Goal: Task Accomplishment & Management: Manage account settings

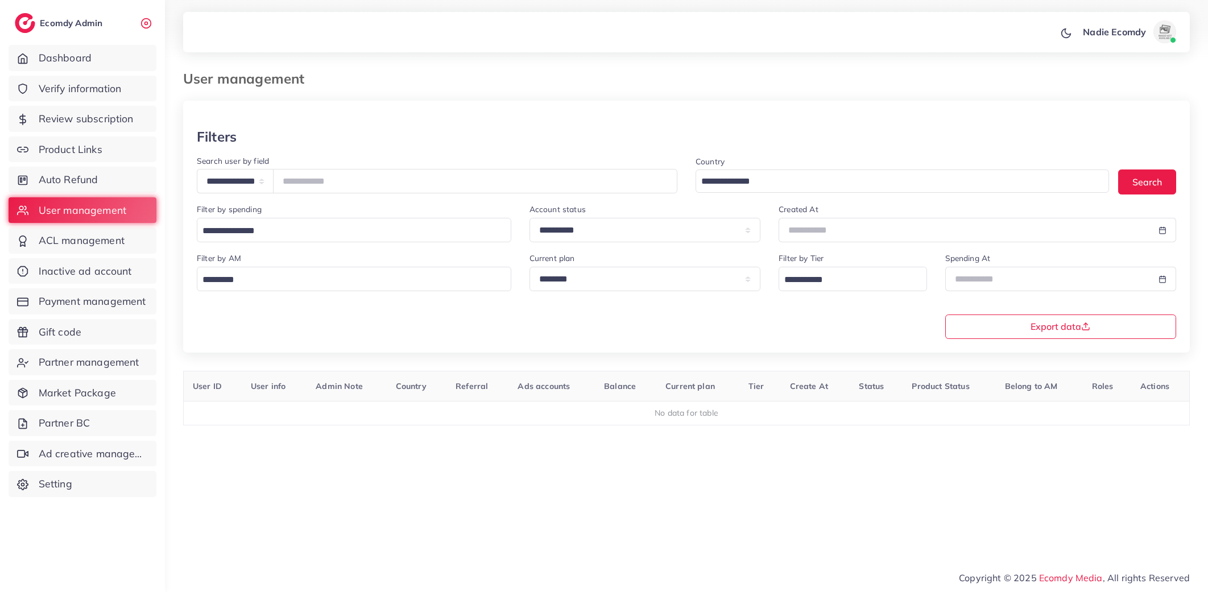
select select "**********"
click at [110, 309] on link "Payment management" at bounding box center [83, 301] width 148 height 26
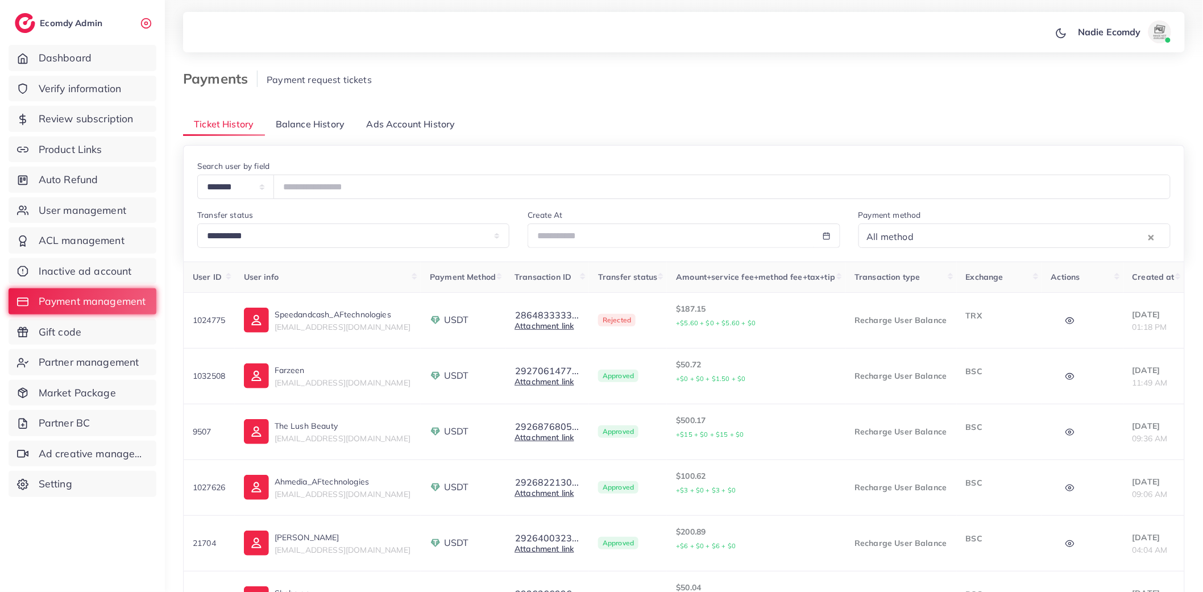
click at [305, 126] on span "Balance History" at bounding box center [310, 124] width 69 height 13
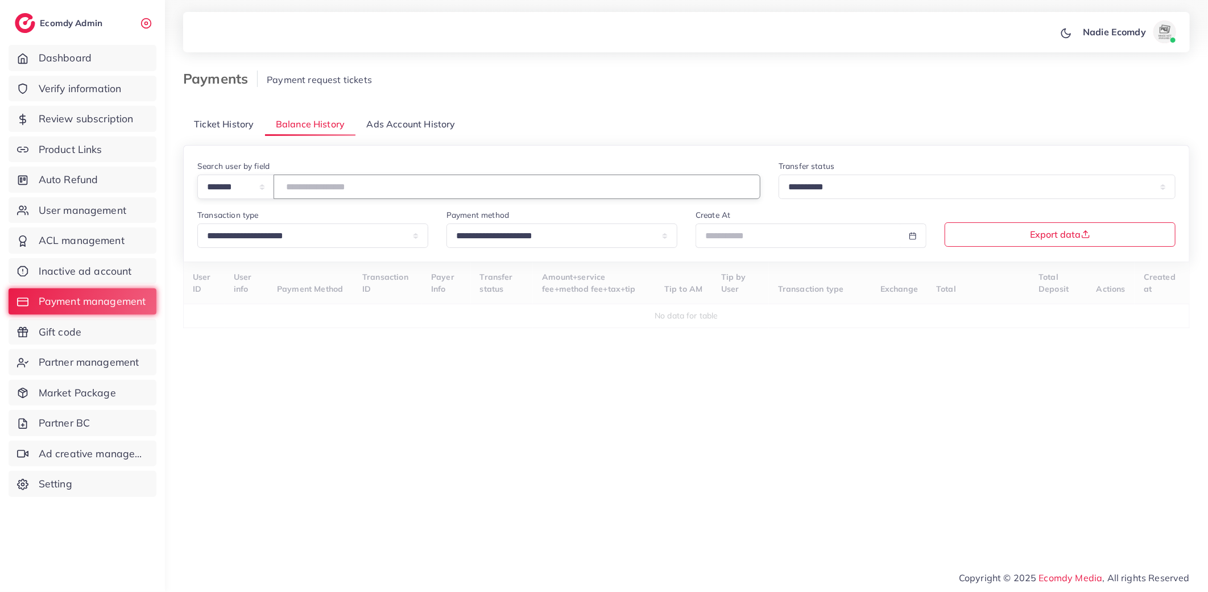
click at [310, 193] on input "number" at bounding box center [517, 187] width 487 height 24
type input "*******"
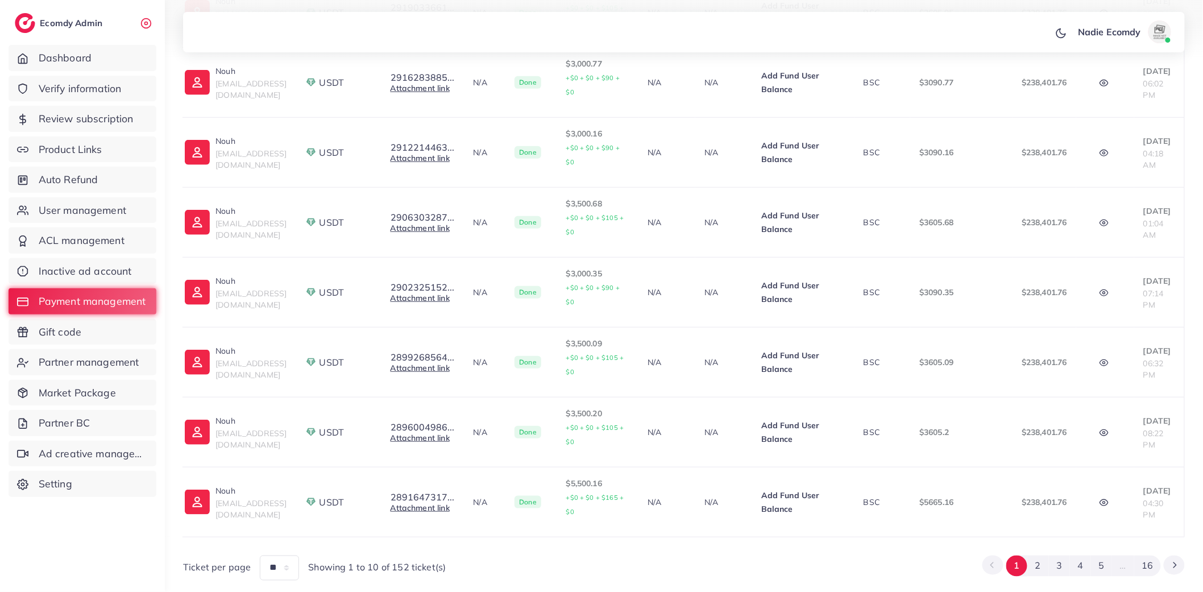
scroll to position [478, 0]
click at [1043, 555] on button "2" at bounding box center [1038, 565] width 21 height 21
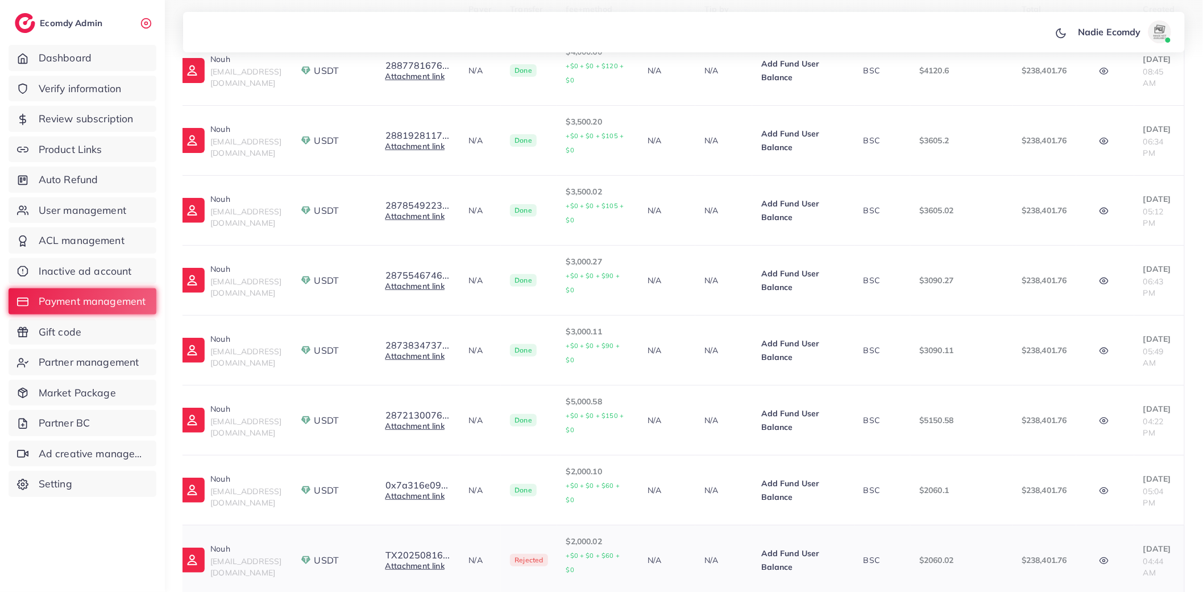
scroll to position [270, 0]
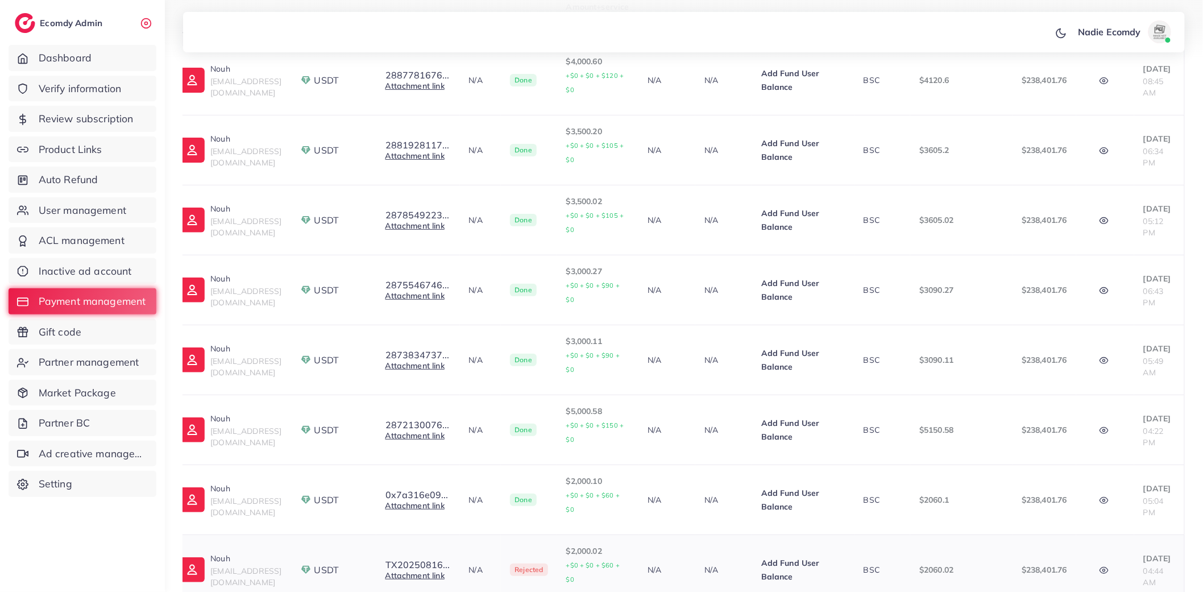
click at [1100, 566] on icon "button" at bounding box center [1104, 570] width 9 height 9
click at [1102, 487] on button "button" at bounding box center [1106, 500] width 40 height 26
click at [1096, 417] on button "button" at bounding box center [1106, 430] width 40 height 26
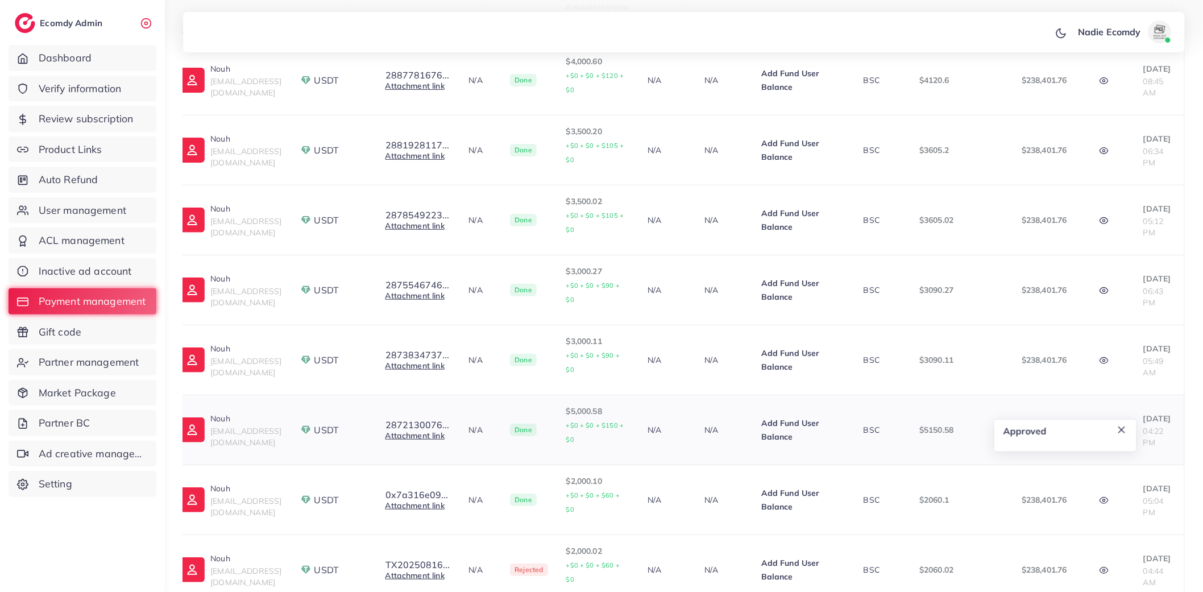
click at [1096, 417] on button "button" at bounding box center [1106, 430] width 40 height 26
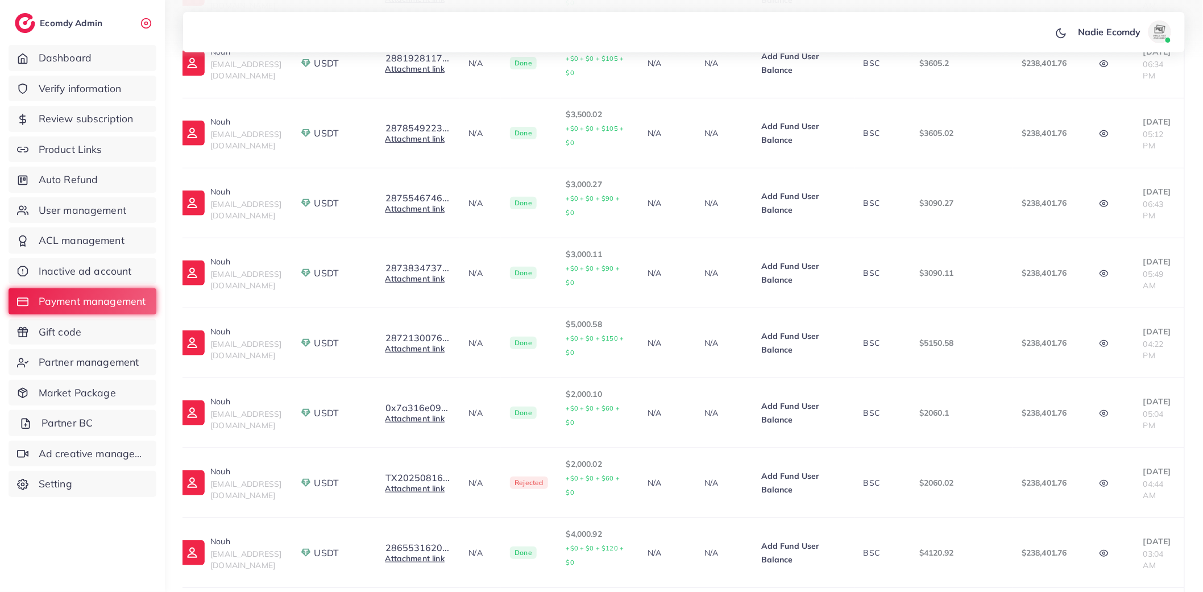
scroll to position [441, 0]
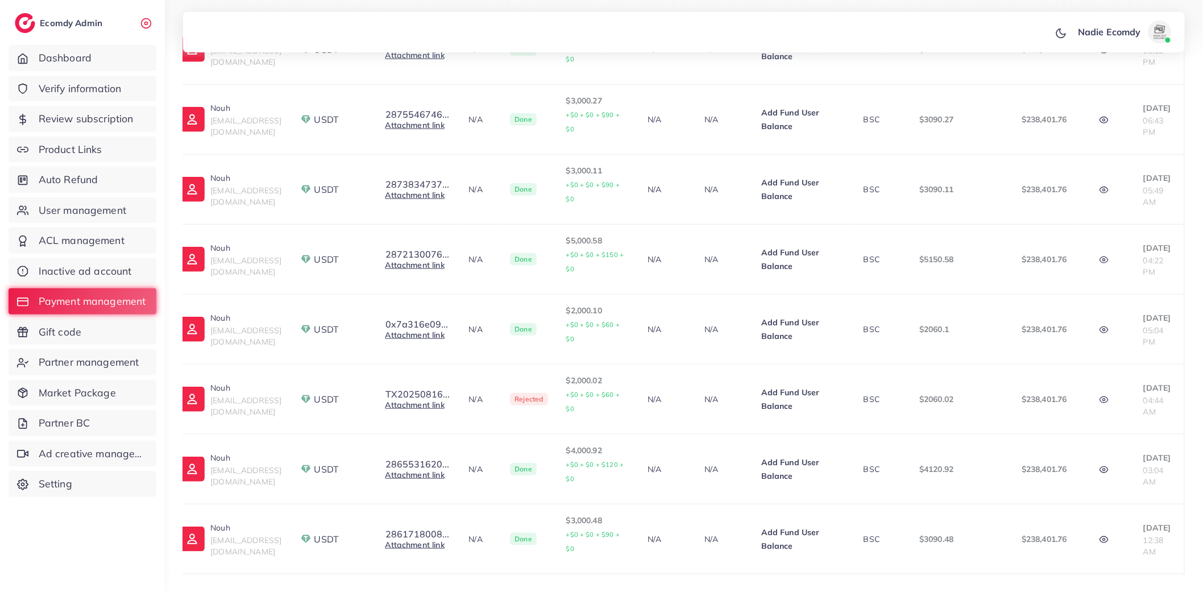
click at [1061, 591] on button "3" at bounding box center [1059, 603] width 21 height 21
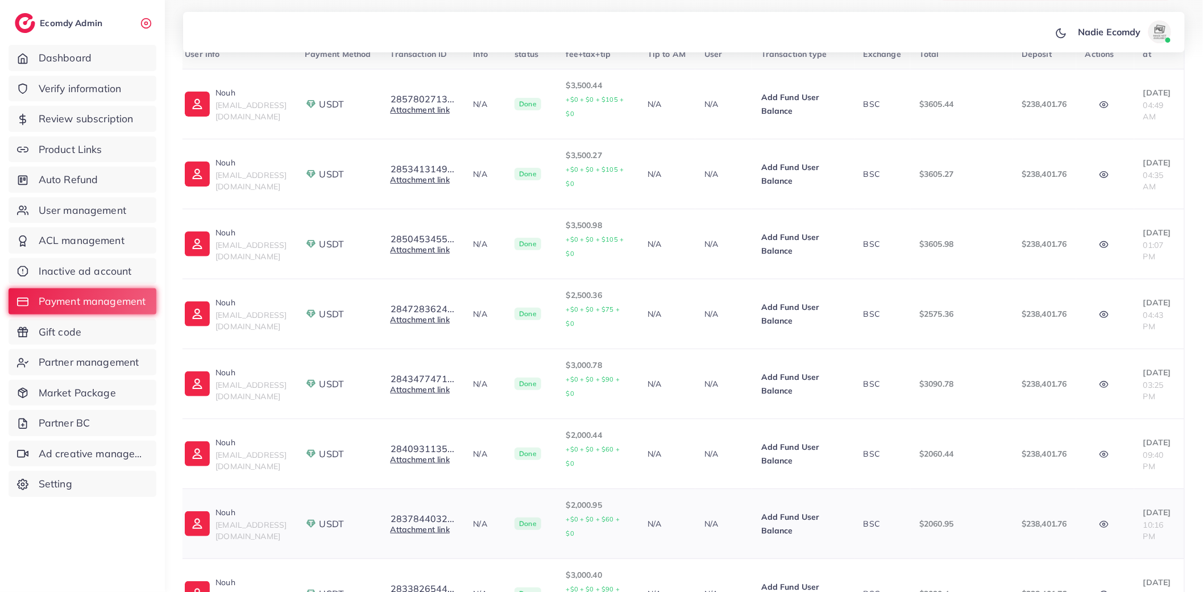
scroll to position [421, 0]
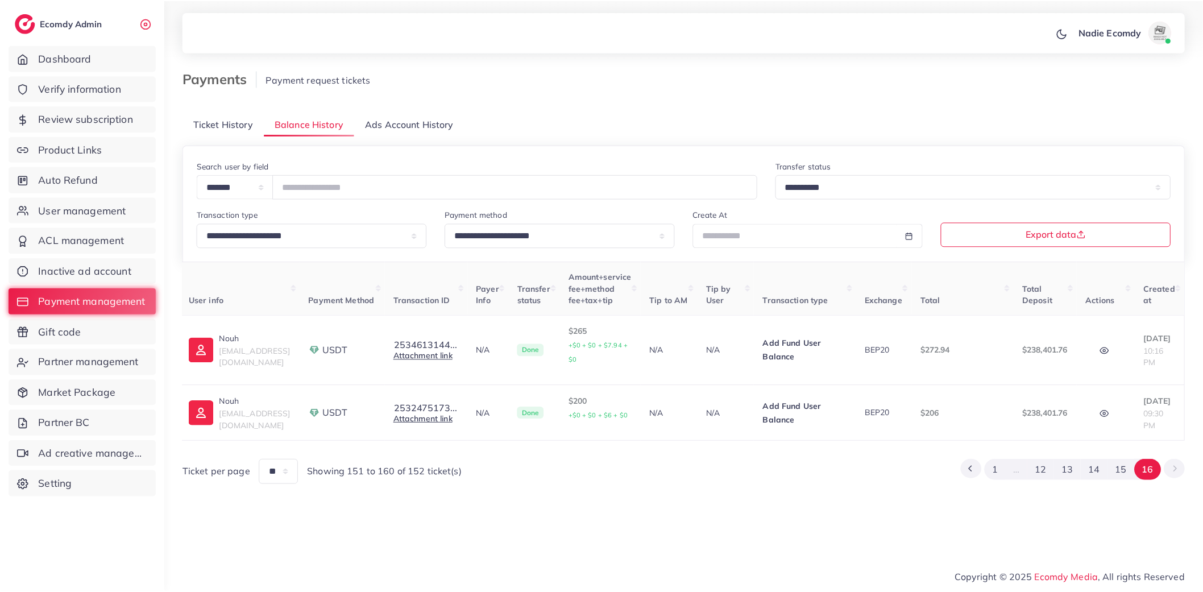
scroll to position [0, 69]
click at [1129, 473] on button "15" at bounding box center [1125, 469] width 27 height 21
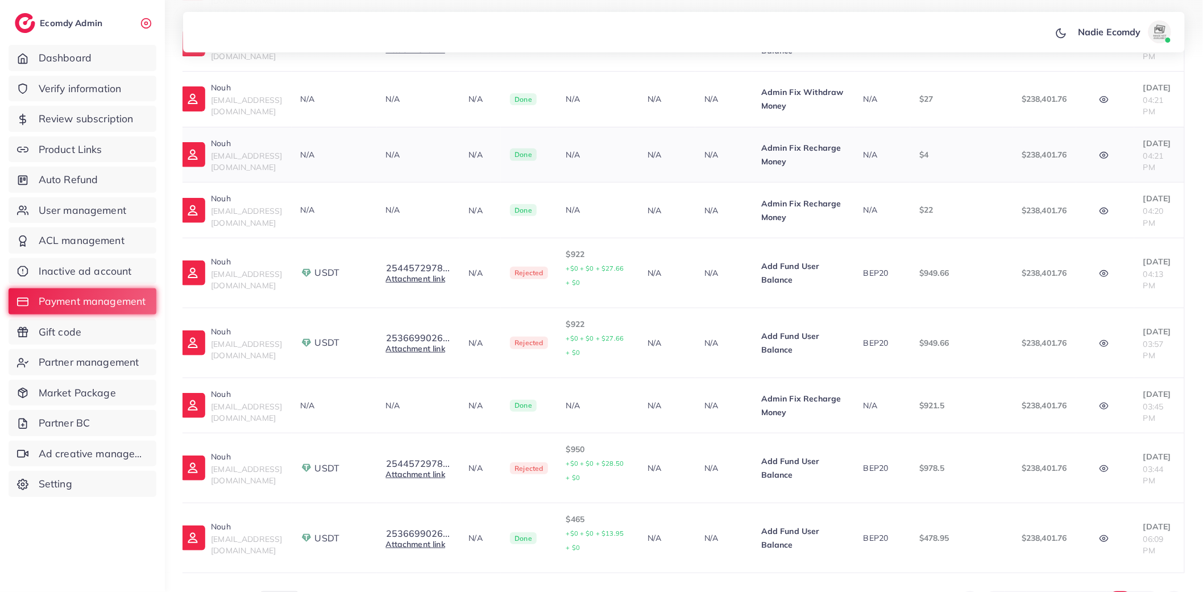
scroll to position [396, 0]
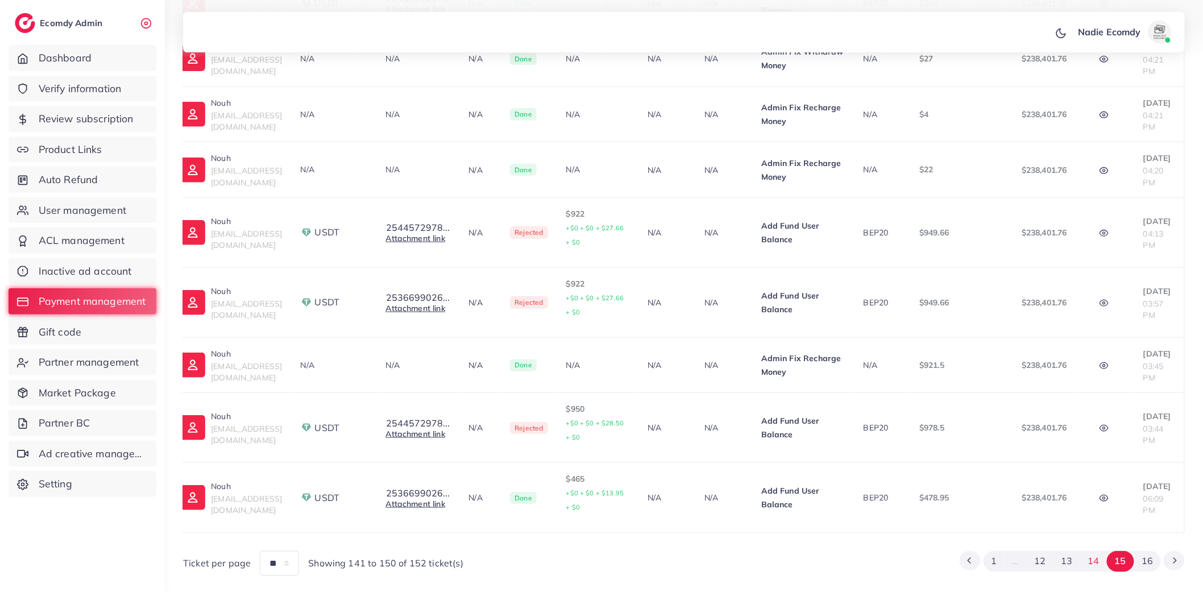
click at [1101, 551] on button "14" at bounding box center [1093, 561] width 27 height 21
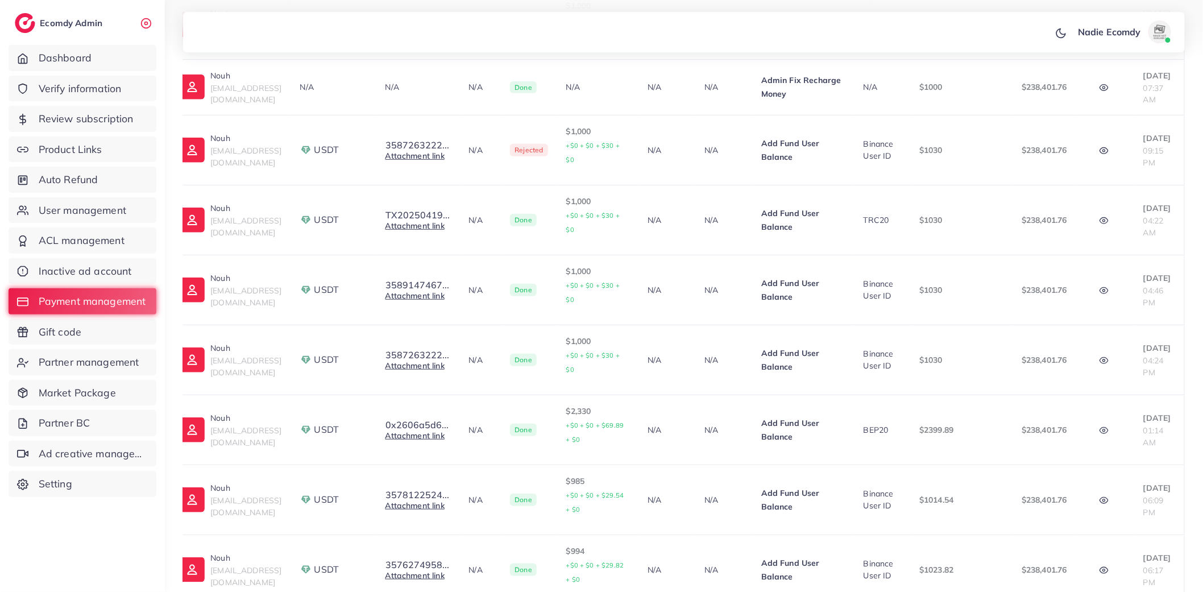
scroll to position [411, 0]
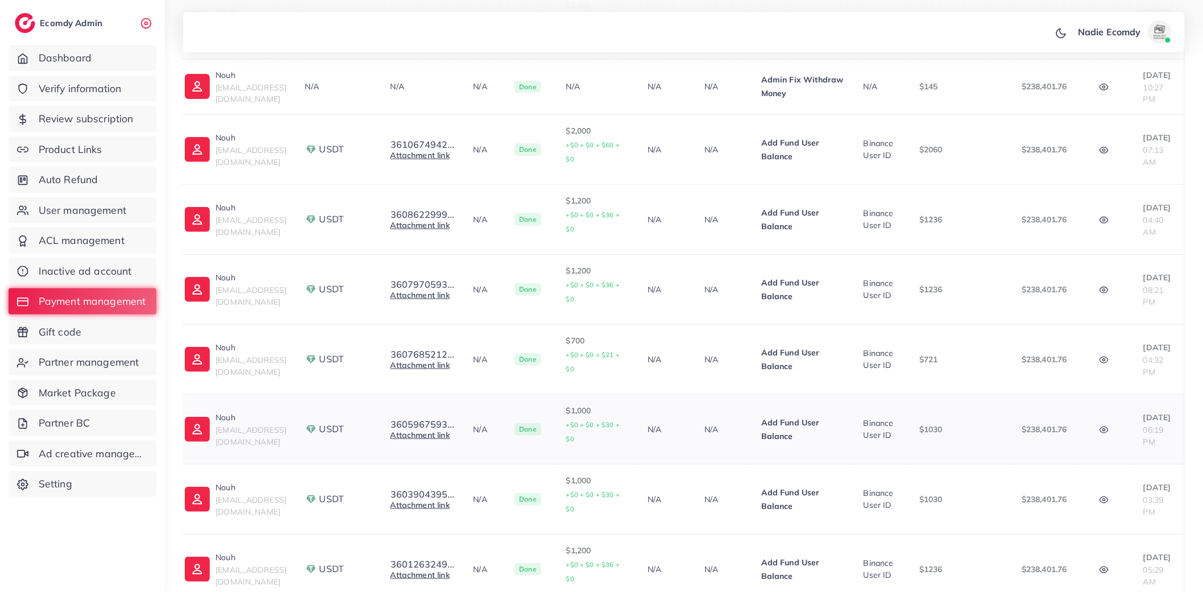
scroll to position [383, 0]
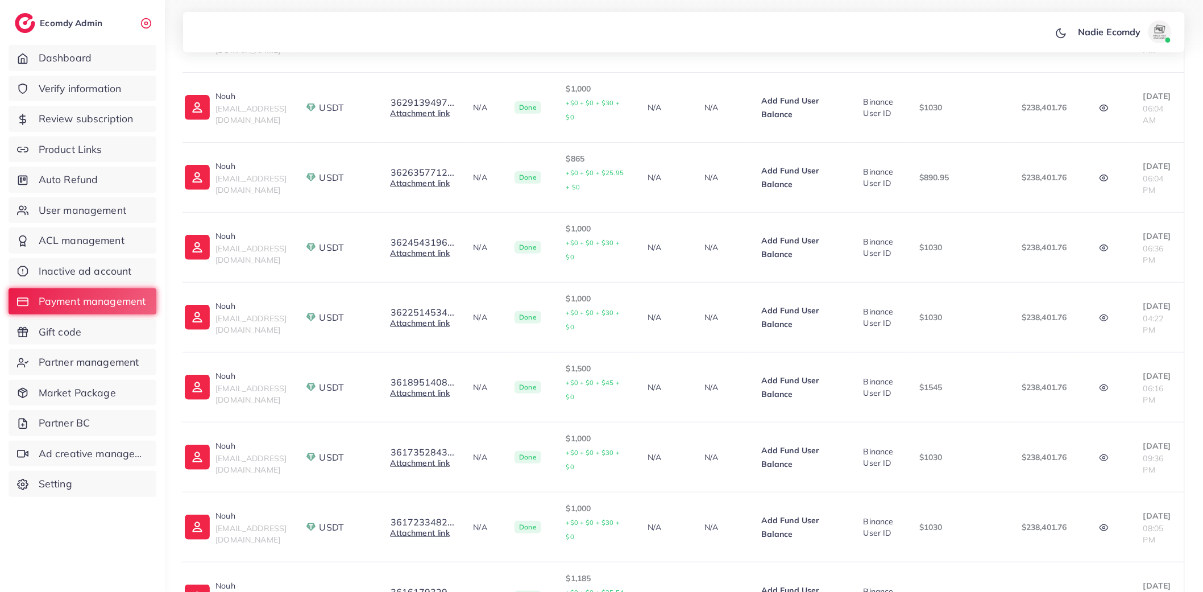
scroll to position [387, 0]
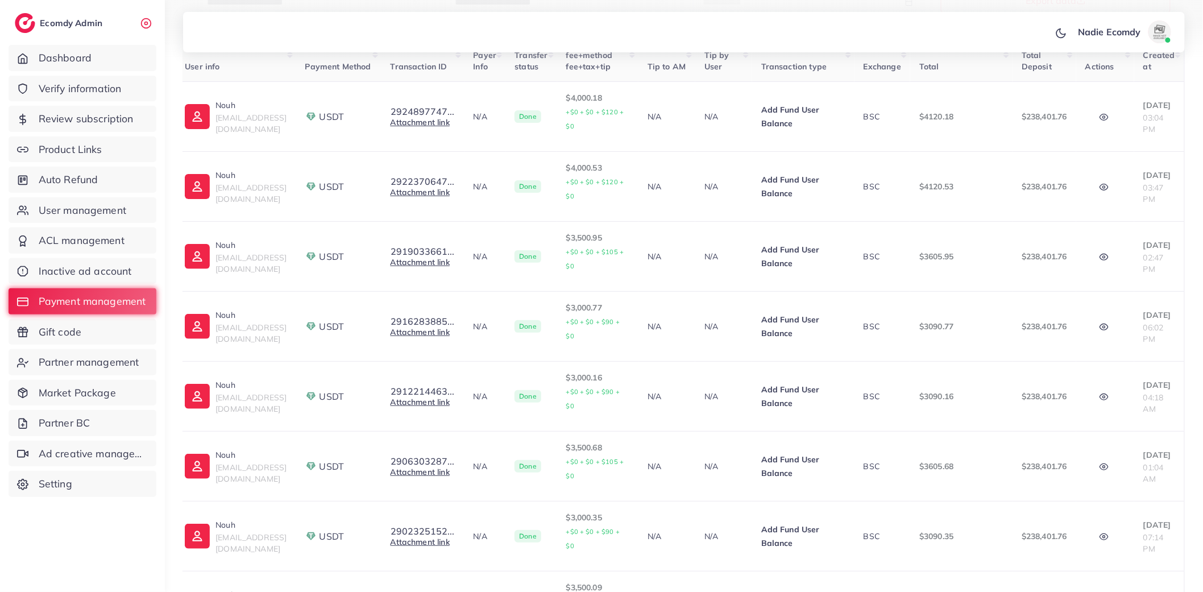
scroll to position [214, 0]
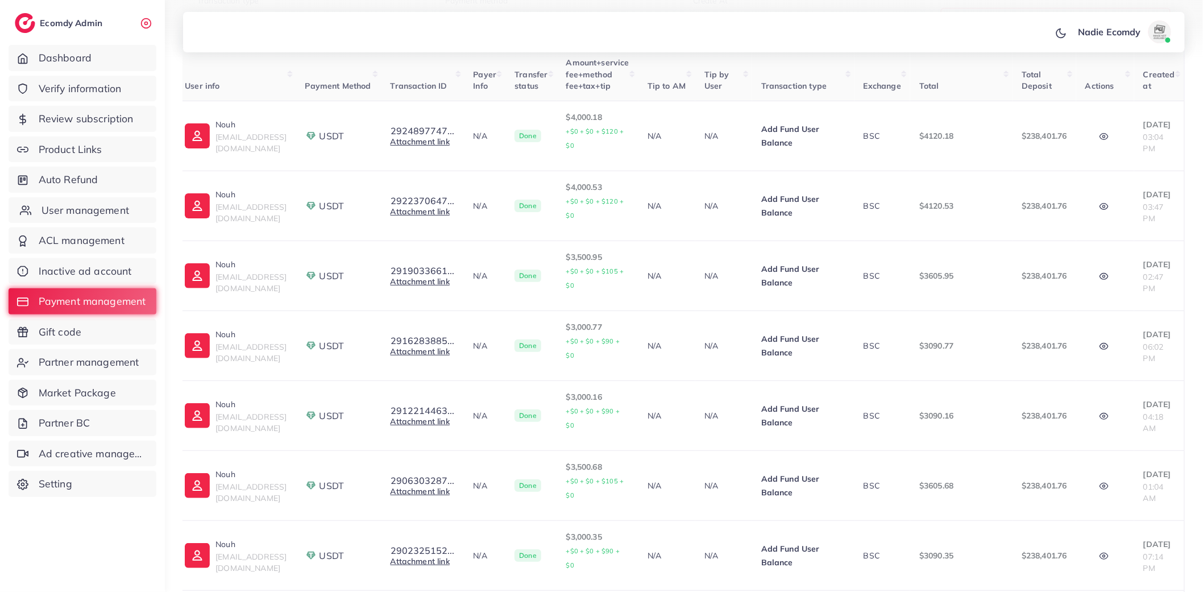
click at [64, 209] on span "User management" at bounding box center [86, 210] width 88 height 15
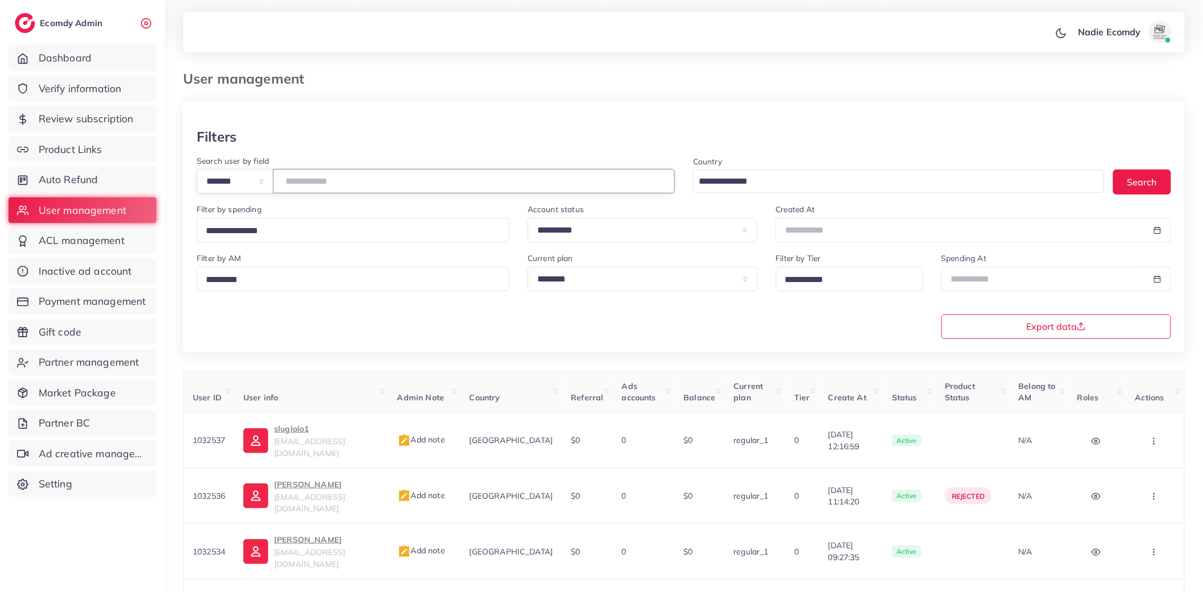
click at [339, 183] on input "number" at bounding box center [474, 181] width 402 height 24
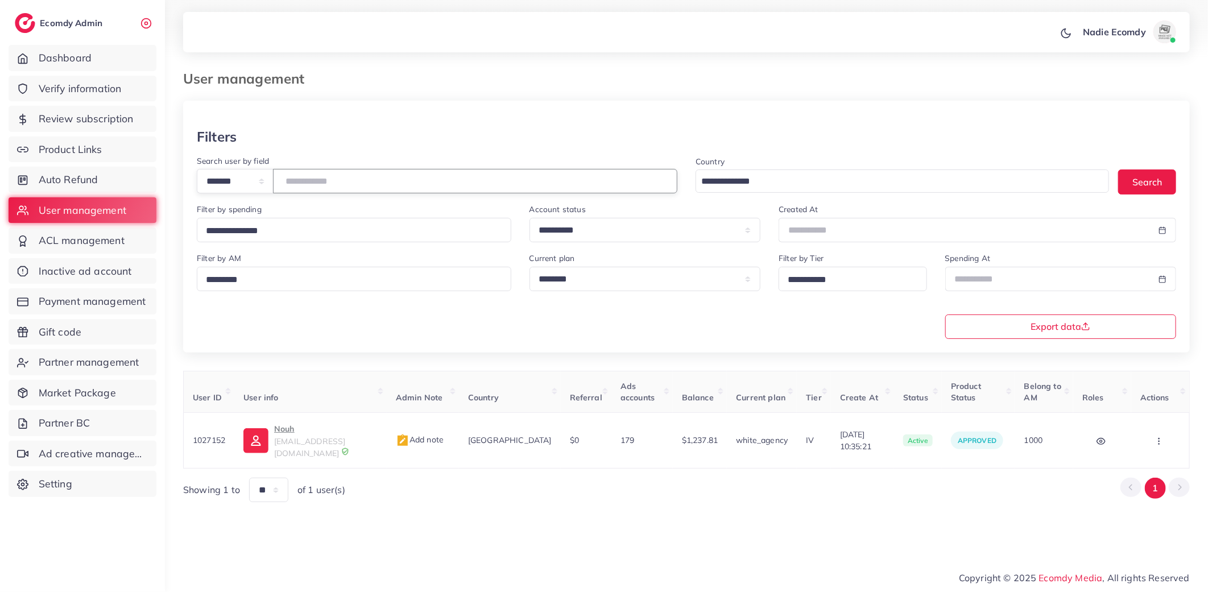
type input "*******"
click at [1058, 292] on body "**********" at bounding box center [604, 296] width 1208 height 592
click at [954, 301] on icon at bounding box center [951, 303] width 8 height 8
select select "*"
click at [1075, 346] on span "1" at bounding box center [1079, 344] width 22 height 22
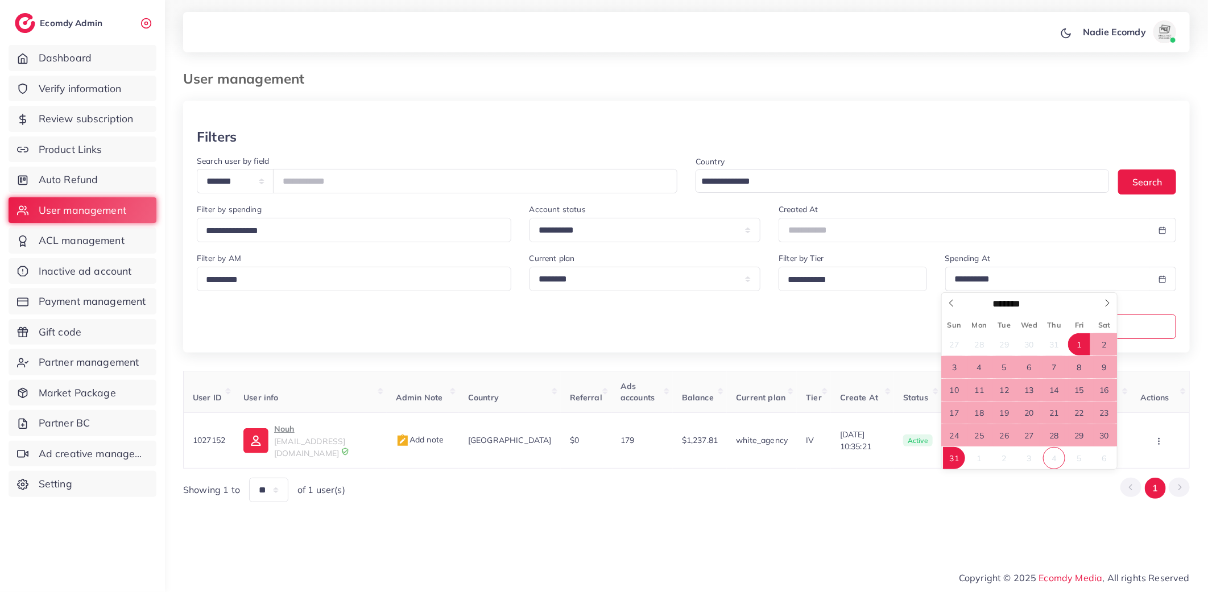
click at [956, 462] on span "31" at bounding box center [954, 458] width 22 height 22
type input "**********"
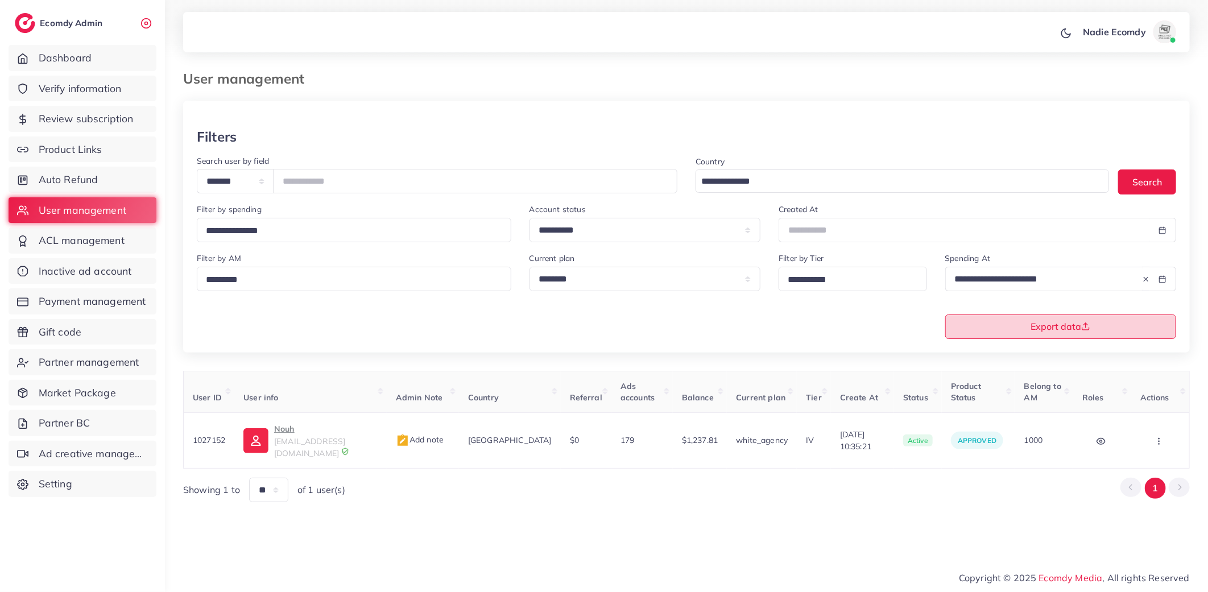
click at [1017, 324] on button "Export data" at bounding box center [1060, 326] width 231 height 24
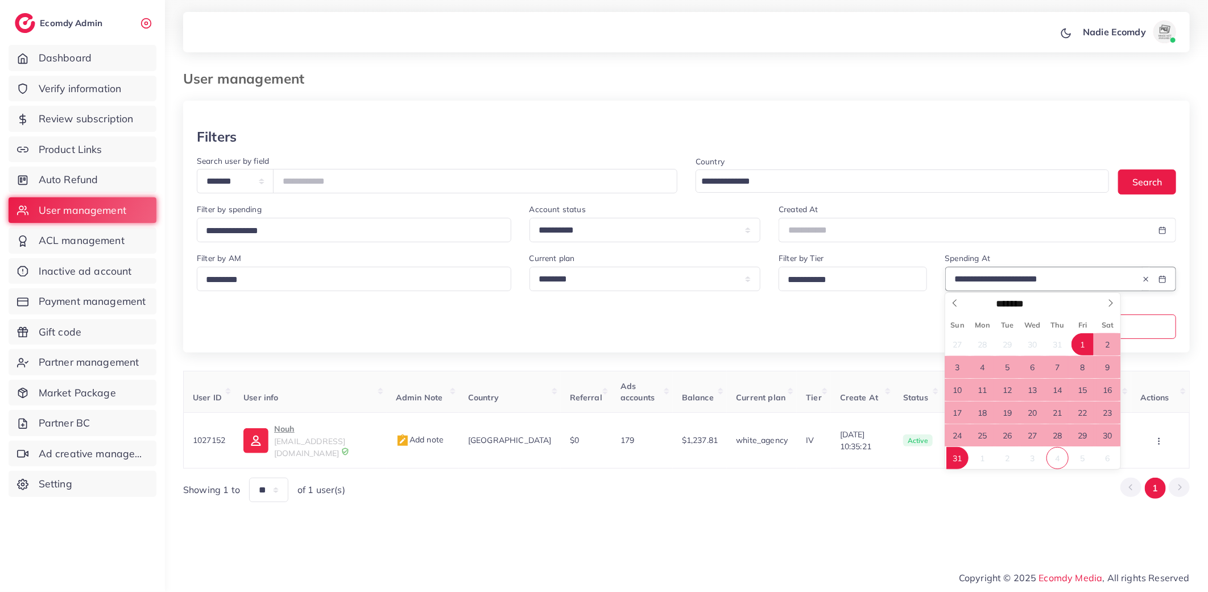
click at [1001, 278] on input "**********" at bounding box center [1044, 279] width 198 height 24
click at [954, 302] on icon at bounding box center [955, 303] width 8 height 8
select select "*"
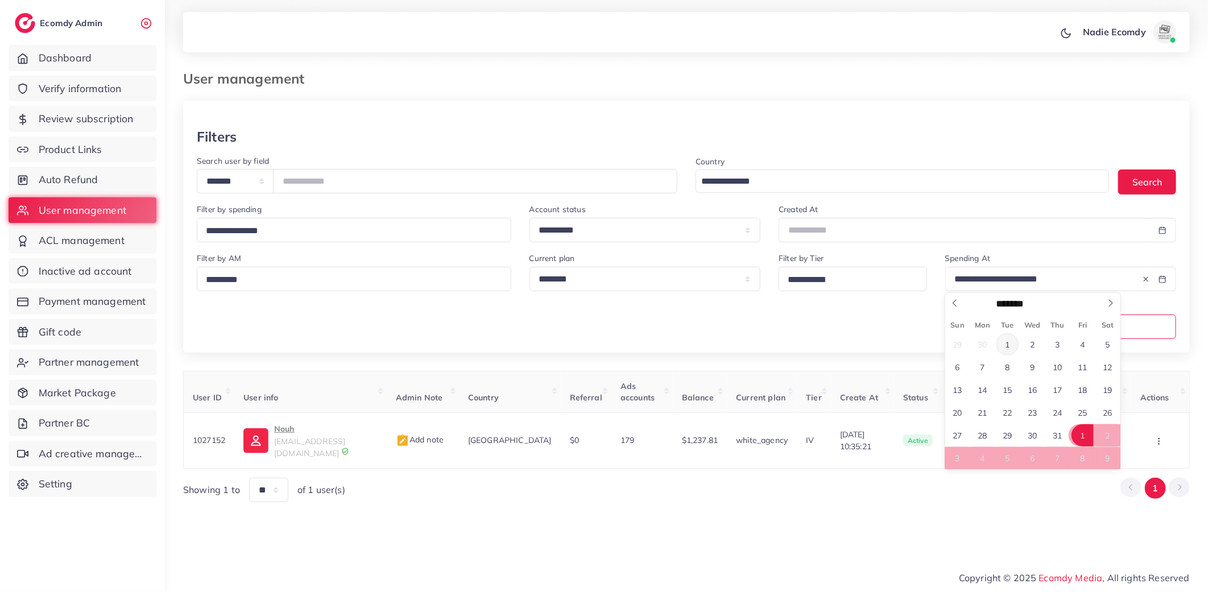
click at [1010, 345] on span "1" at bounding box center [1007, 344] width 22 height 22
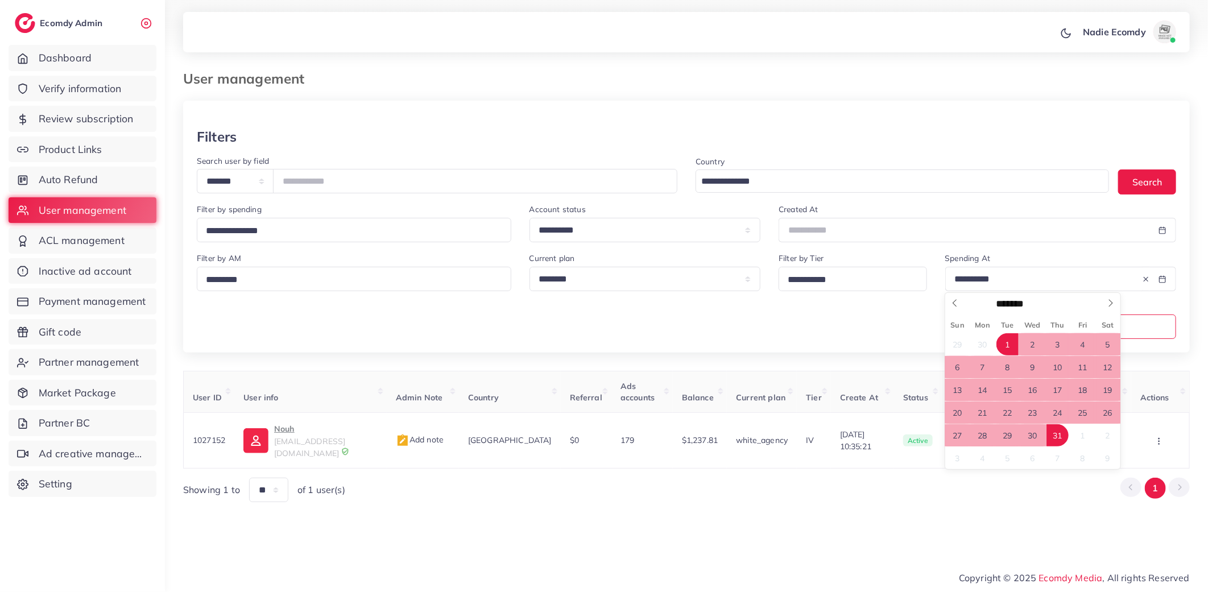
click at [1057, 433] on span "31" at bounding box center [1057, 435] width 22 height 22
type input "**********"
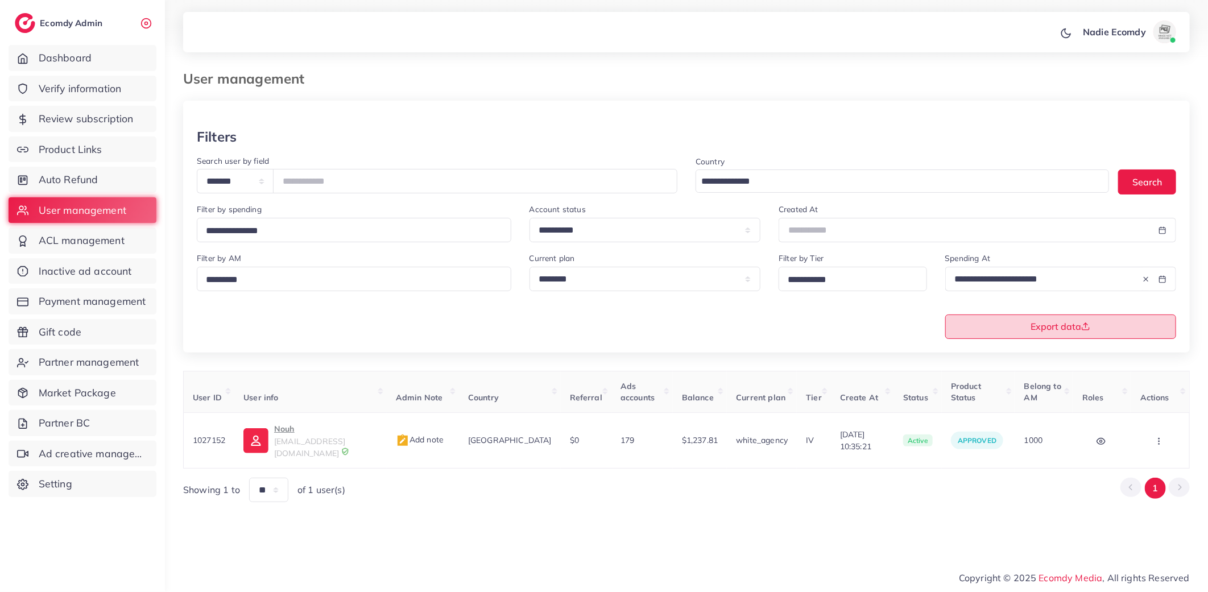
click at [1084, 335] on button "Export data" at bounding box center [1060, 326] width 231 height 24
